Goal: Book appointment/travel/reservation

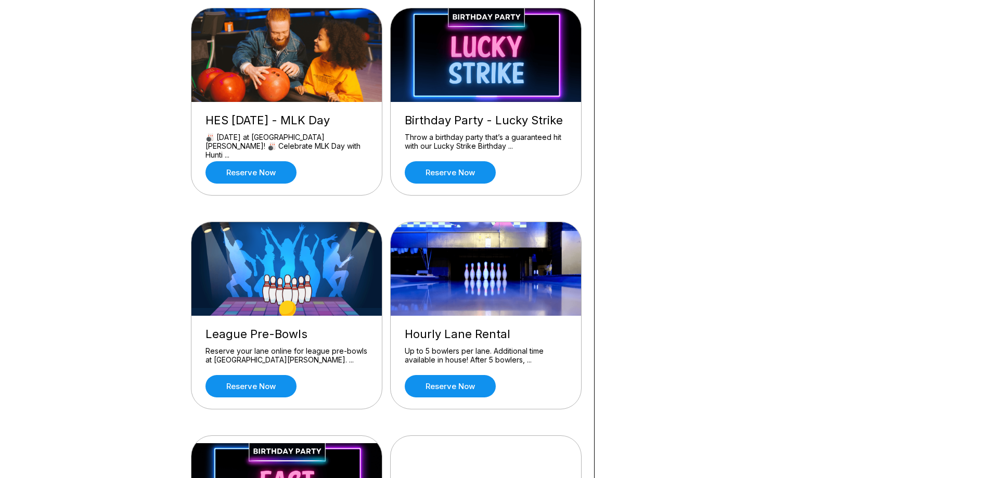
scroll to position [312, 0]
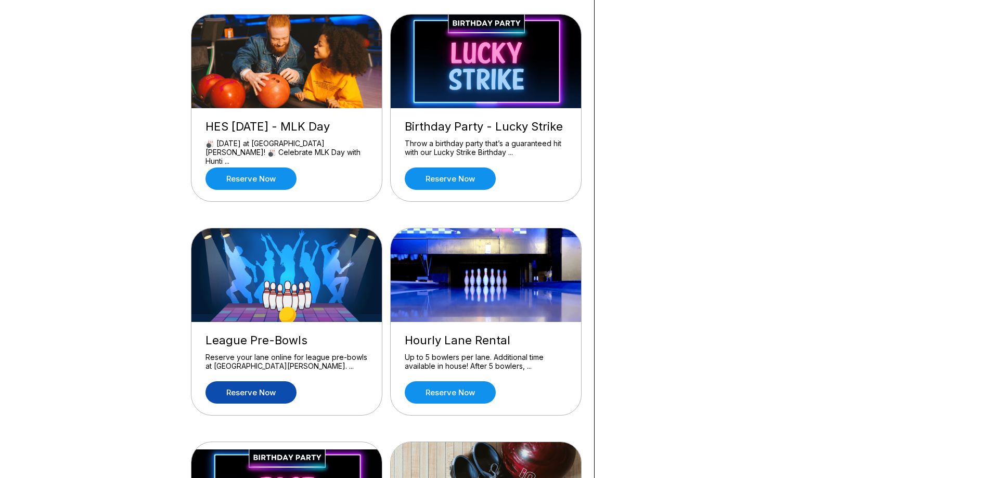
click at [266, 397] on link "Reserve now" at bounding box center [251, 392] width 91 height 22
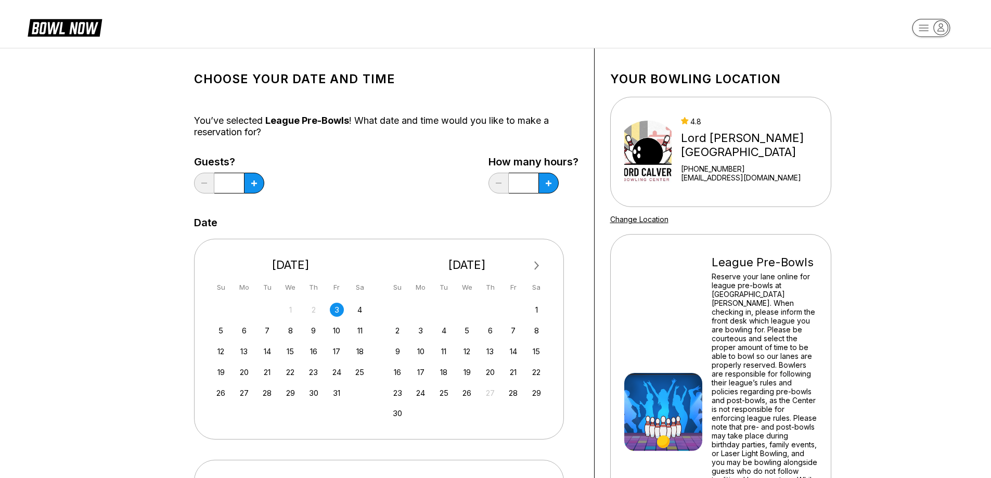
click at [336, 310] on div "3" at bounding box center [337, 310] width 14 height 14
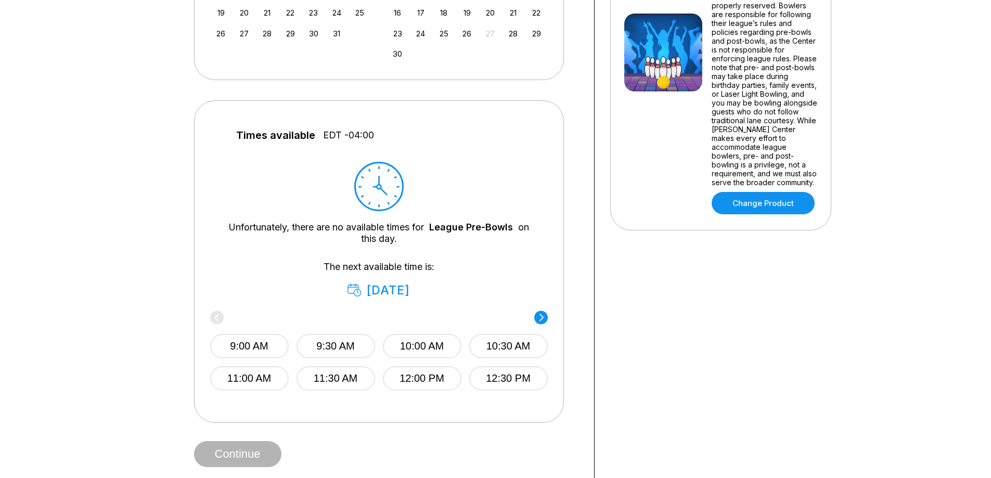
scroll to position [364, 0]
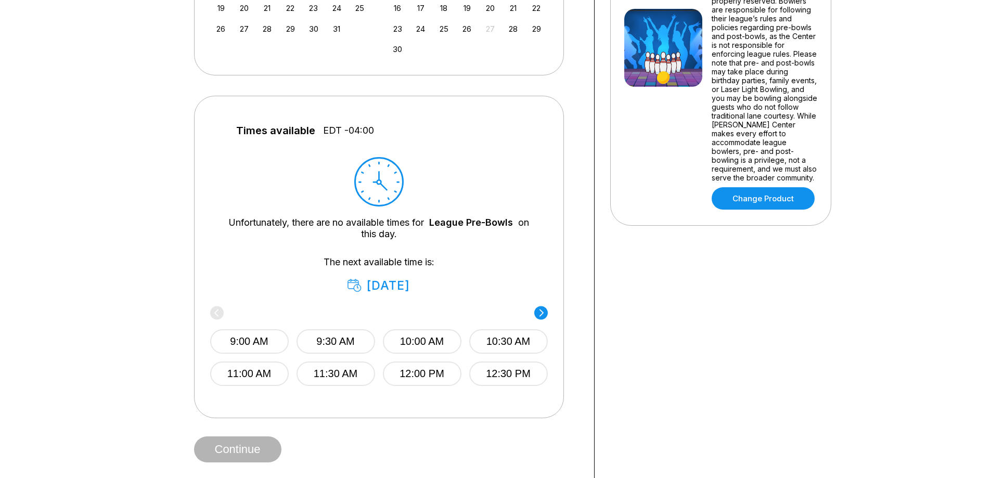
click at [545, 311] on circle at bounding box center [541, 313] width 14 height 14
click at [217, 311] on icon at bounding box center [216, 312] width 4 height 7
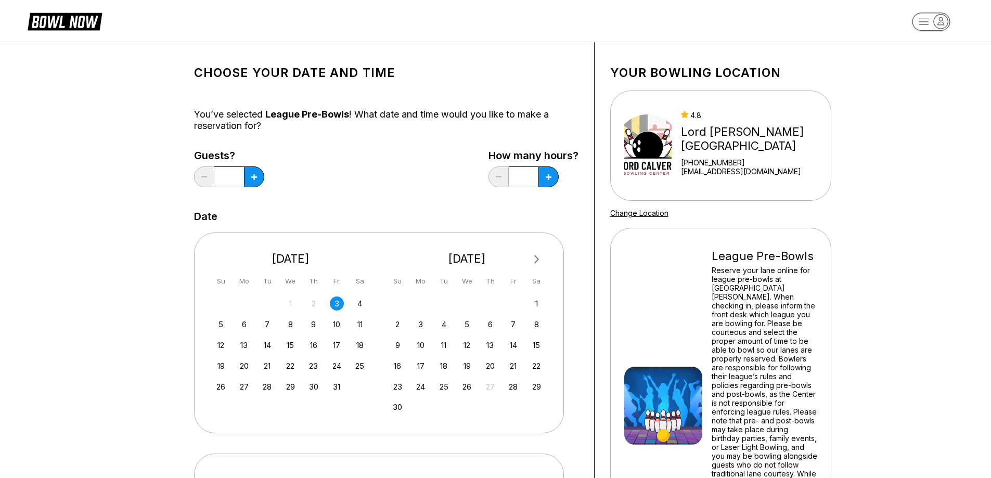
scroll to position [0, 0]
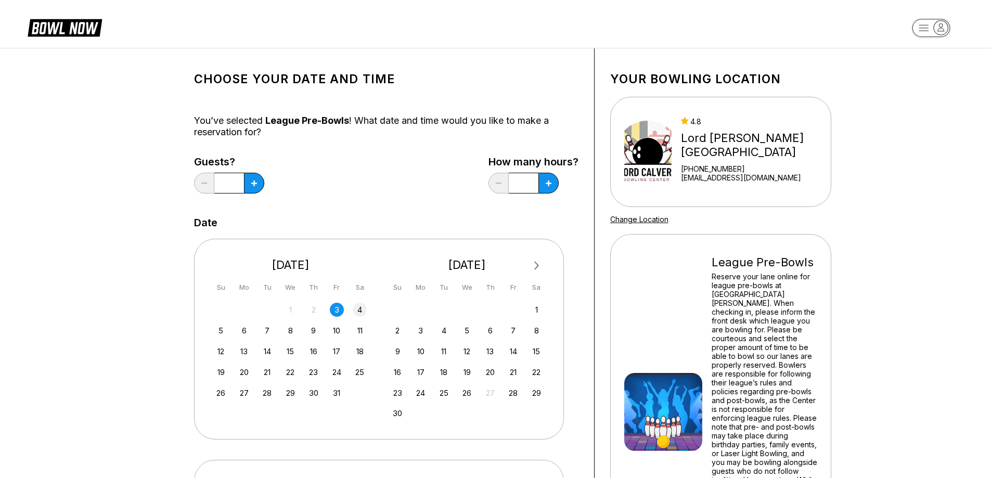
click at [357, 310] on div "4" at bounding box center [360, 310] width 14 height 14
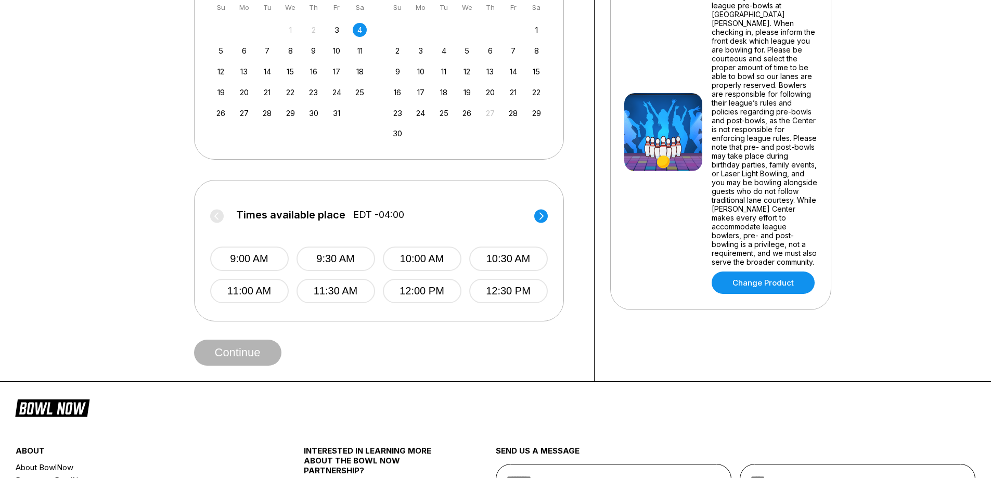
scroll to position [239, 0]
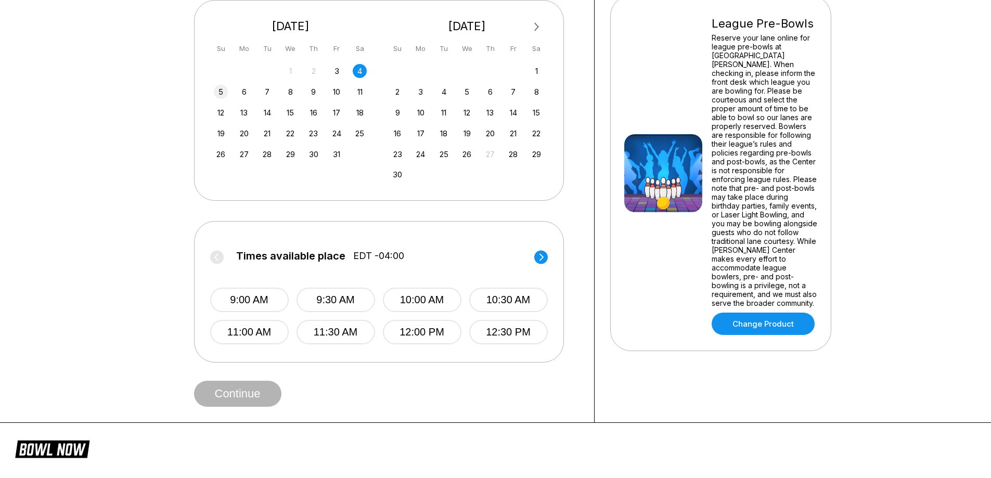
click at [223, 97] on div "5" at bounding box center [221, 92] width 14 height 14
click at [226, 275] on div "9:00 AM 9:30 AM 10:00 AM 10:30 AM 11:00 AM 11:30 AM 12:00 PM 12:30 PM" at bounding box center [379, 306] width 338 height 78
click at [207, 296] on div "Times available place EDT -04:00 9:00 AM 9:30 AM 10:00 AM 10:30 AM 11:00 AM 11:…" at bounding box center [379, 292] width 370 height 142
click at [250, 295] on button "9:00 AM" at bounding box center [249, 300] width 79 height 24
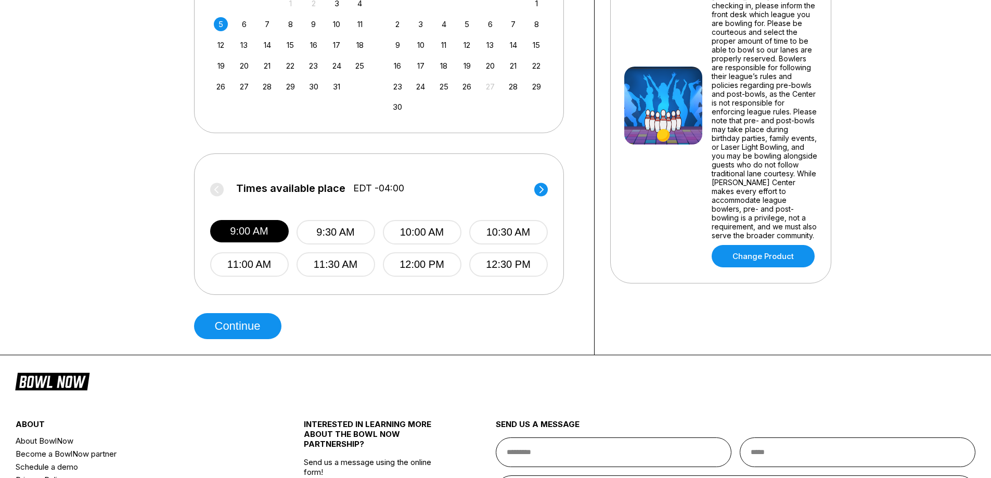
scroll to position [312, 0]
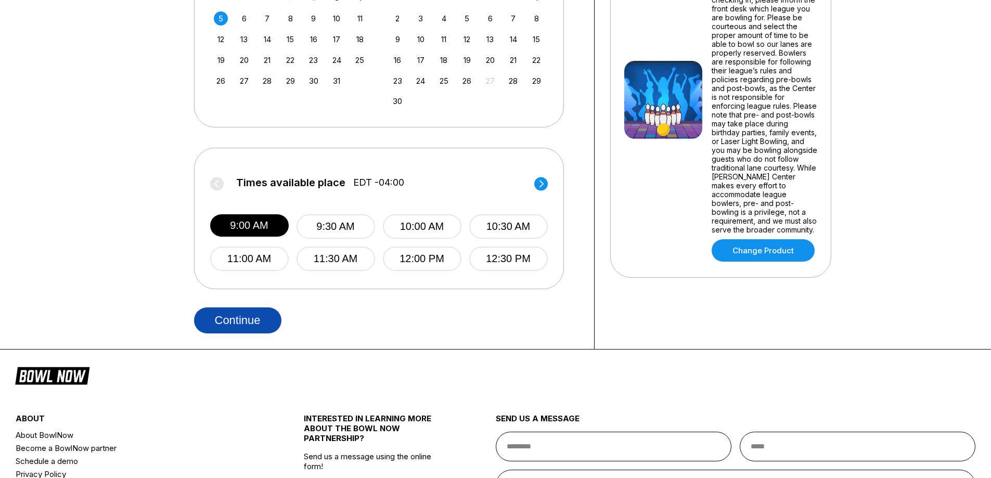
click at [264, 323] on button "Continue" at bounding box center [237, 321] width 87 height 26
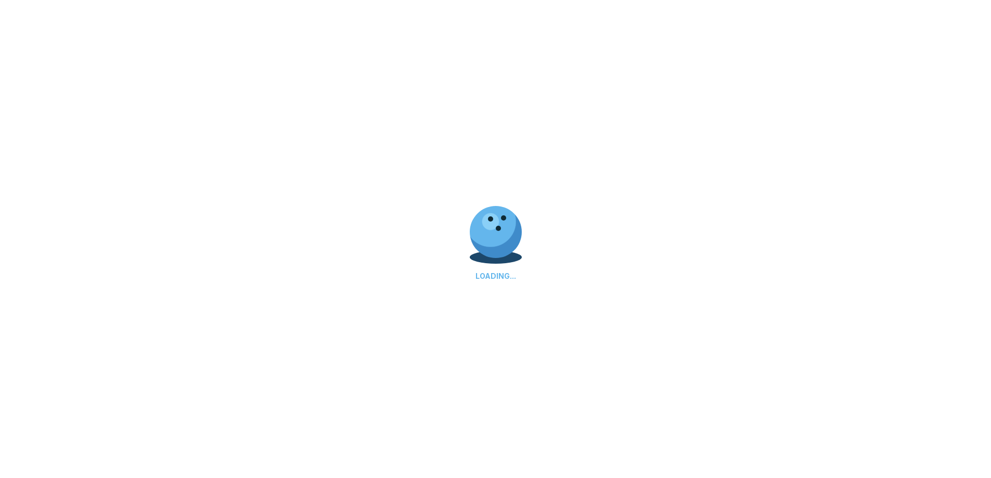
select select "**"
